Goal: Transaction & Acquisition: Purchase product/service

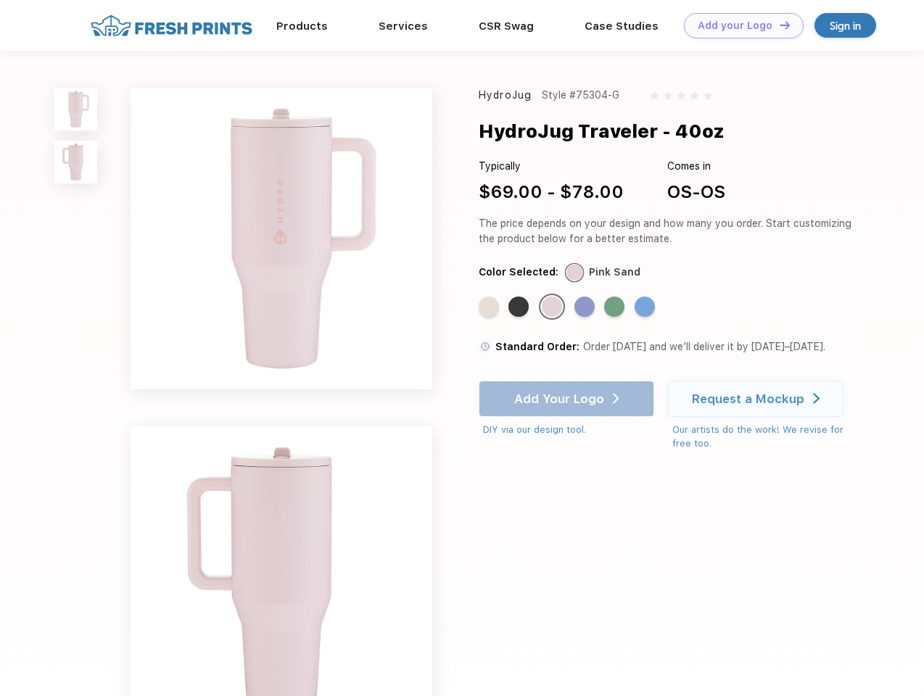
click at [738, 25] on link "Add your Logo Design Tool" at bounding box center [744, 25] width 120 height 25
click at [0, 0] on div "Design Tool" at bounding box center [0, 0] width 0 height 0
click at [778, 25] on link "Add your Logo Design Tool" at bounding box center [744, 25] width 120 height 25
click at [76, 109] on img at bounding box center [75, 109] width 43 height 43
click at [76, 162] on img at bounding box center [75, 162] width 43 height 43
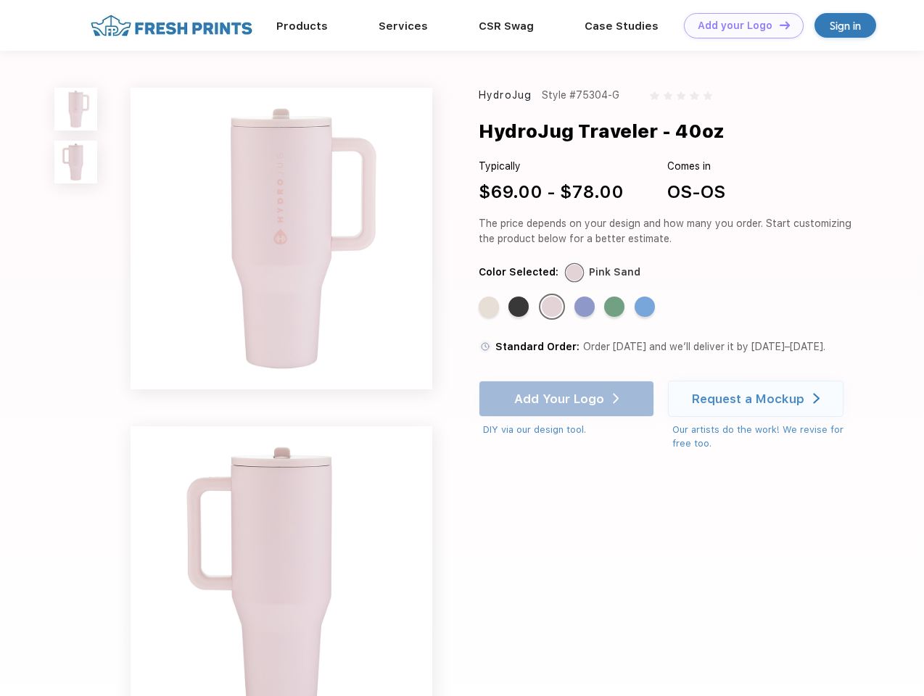
click at [490, 308] on div "Standard Color" at bounding box center [489, 307] width 20 height 20
click at [520, 308] on div "Standard Color" at bounding box center [518, 307] width 20 height 20
click at [553, 308] on div "Standard Color" at bounding box center [552, 307] width 20 height 20
click at [586, 308] on div "Standard Color" at bounding box center [584, 307] width 20 height 20
click at [616, 308] on div "Standard Color" at bounding box center [614, 307] width 20 height 20
